Goal: Task Accomplishment & Management: Use online tool/utility

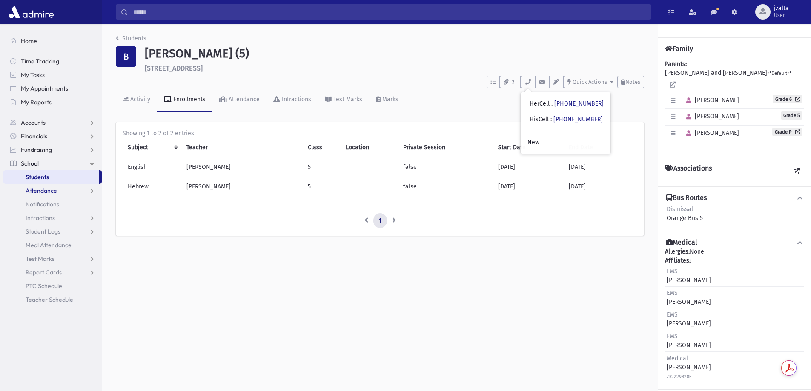
click at [43, 189] on span "Attendance" at bounding box center [41, 191] width 31 height 8
click at [38, 203] on span "Entry" at bounding box center [39, 204] width 14 height 8
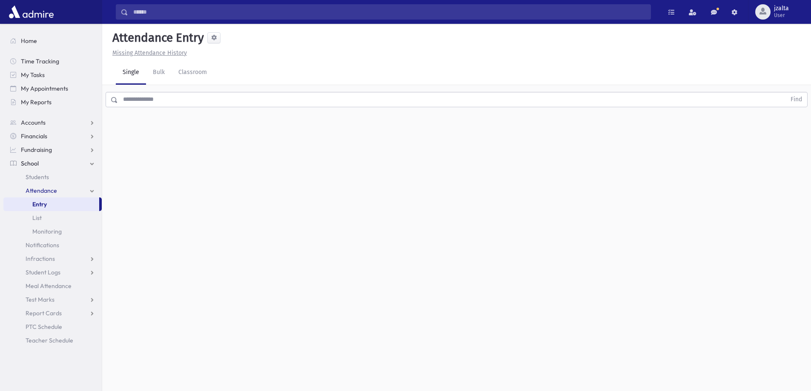
click at [270, 106] on input "text" at bounding box center [452, 99] width 668 height 15
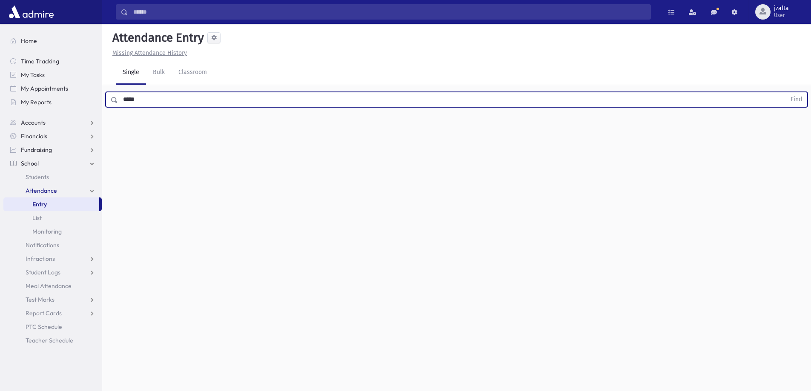
type input "*****"
click at [785, 92] on button "Find" at bounding box center [796, 99] width 22 height 14
click at [416, 125] on span "Late" at bounding box center [418, 127] width 12 height 9
